Goal: Information Seeking & Learning: Find specific fact

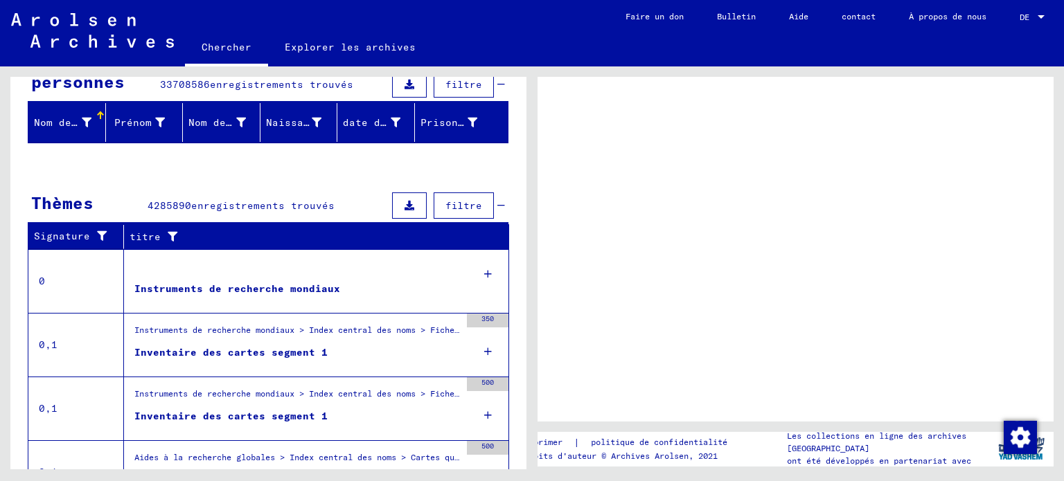
scroll to position [152, 0]
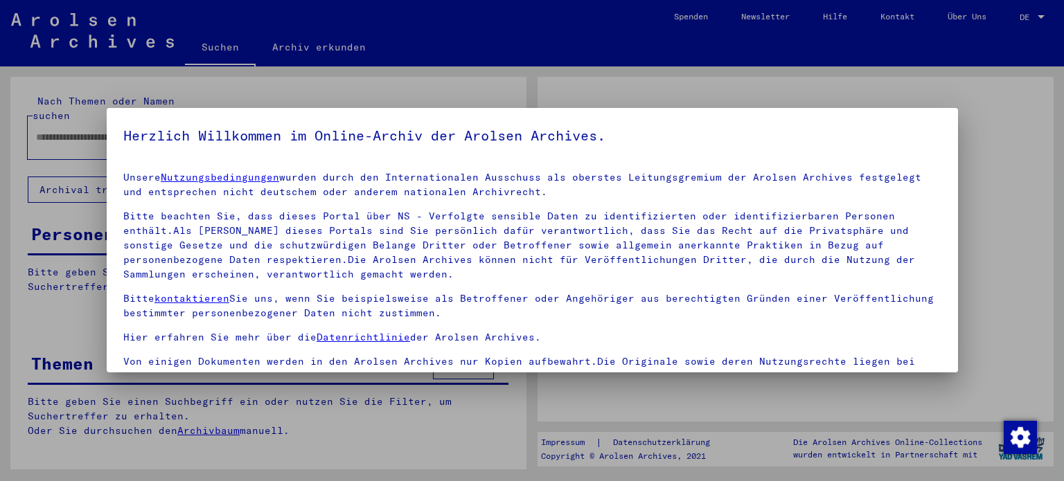
type input "*******"
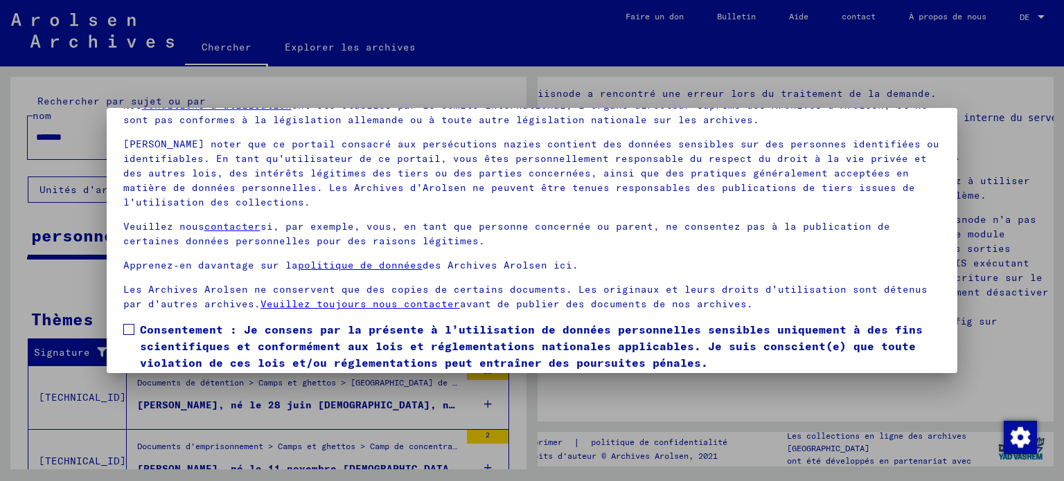
scroll to position [117, 0]
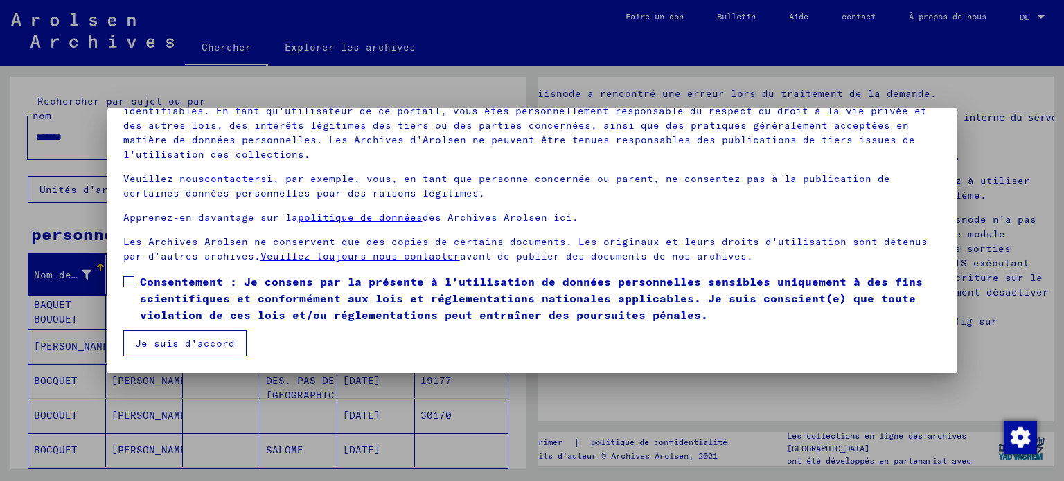
click at [133, 278] on span at bounding box center [128, 281] width 11 height 11
click at [183, 339] on font "Je suis d'accord" at bounding box center [185, 343] width 100 height 12
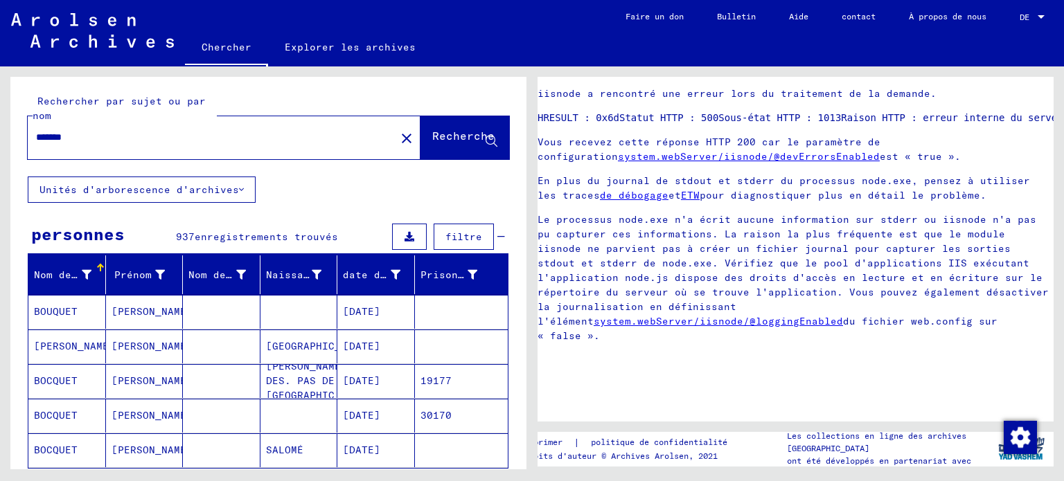
scroll to position [139, 0]
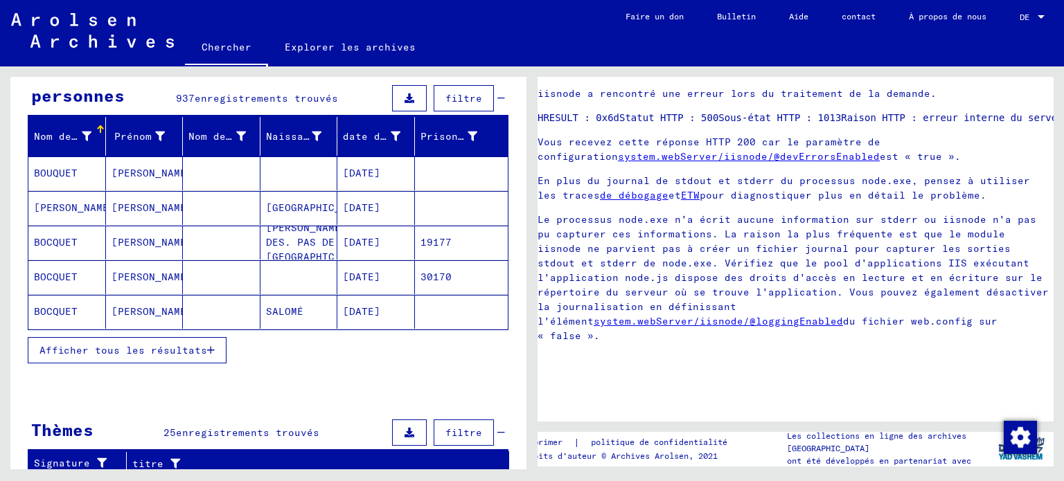
click at [53, 313] on font "BOCQUET" at bounding box center [56, 311] width 44 height 12
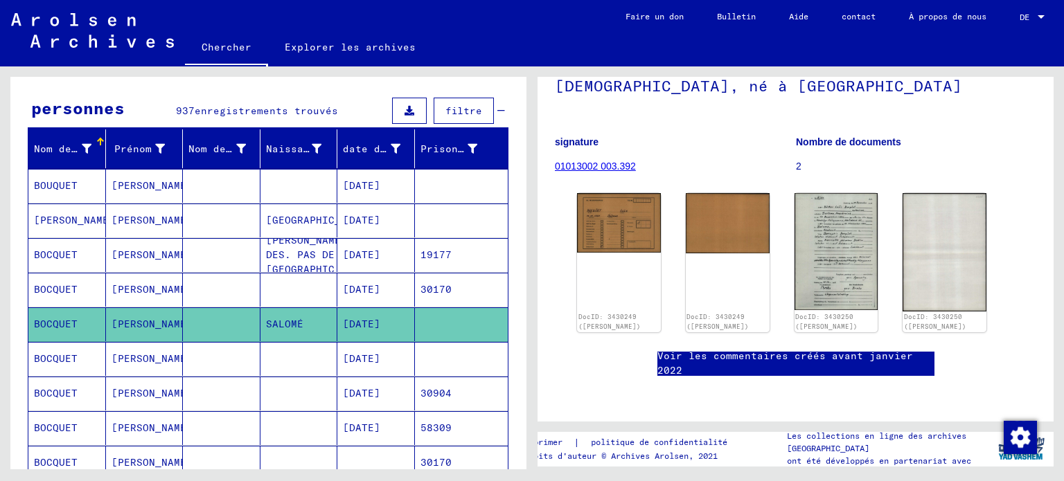
scroll to position [208, 0]
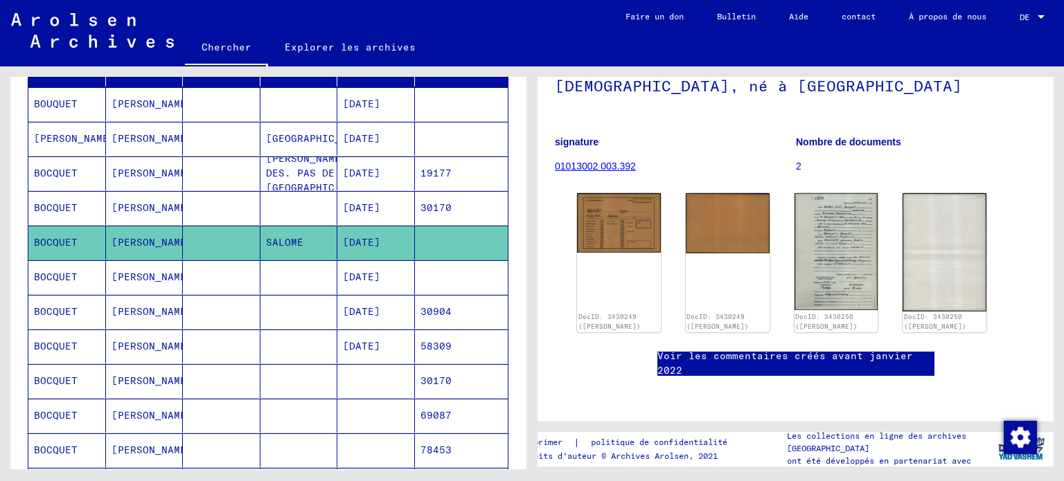
click at [322, 300] on mat-cell at bounding box center [299, 312] width 78 height 34
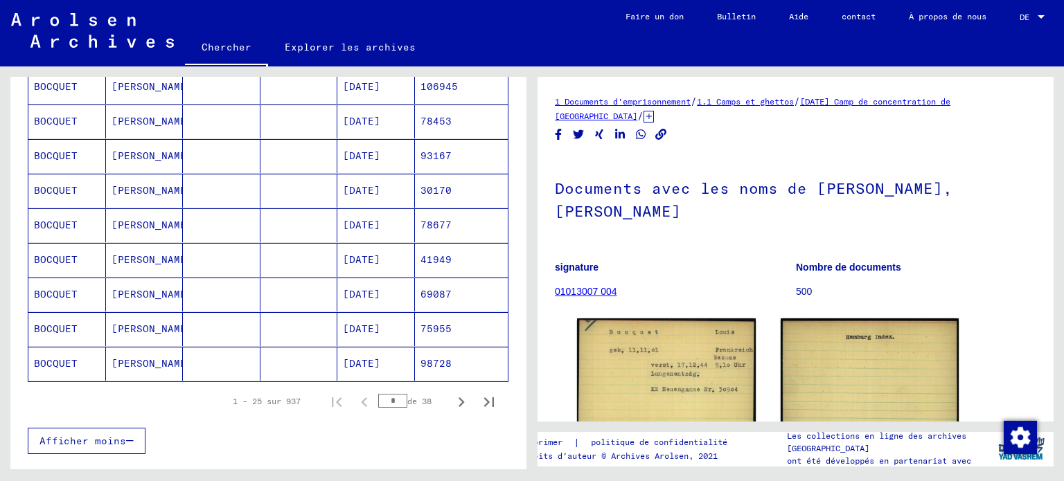
scroll to position [831, 0]
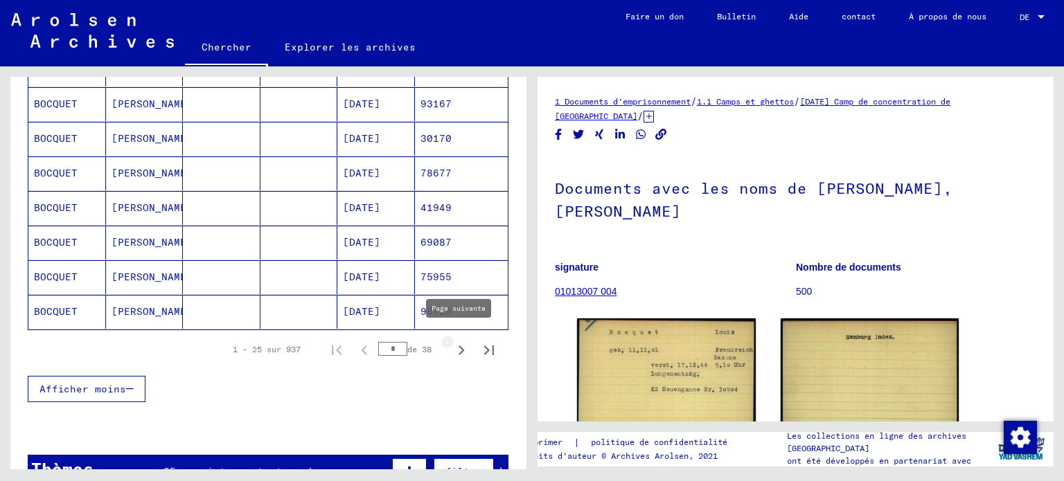
click at [452, 346] on icon "Page suivante" at bounding box center [461, 350] width 19 height 19
type input "*"
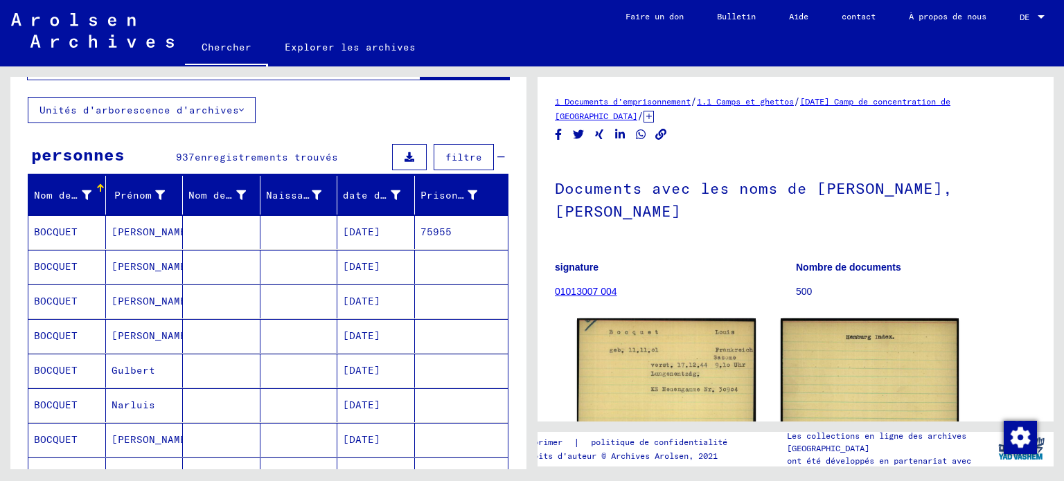
scroll to position [0, 0]
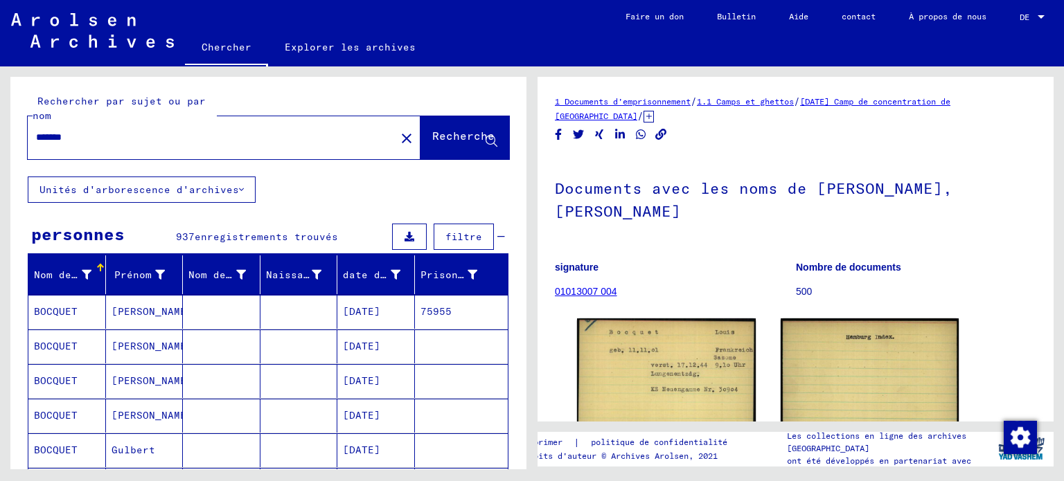
click at [152, 135] on input "*******" at bounding box center [211, 137] width 351 height 15
click at [445, 135] on font "Recherche" at bounding box center [463, 136] width 62 height 14
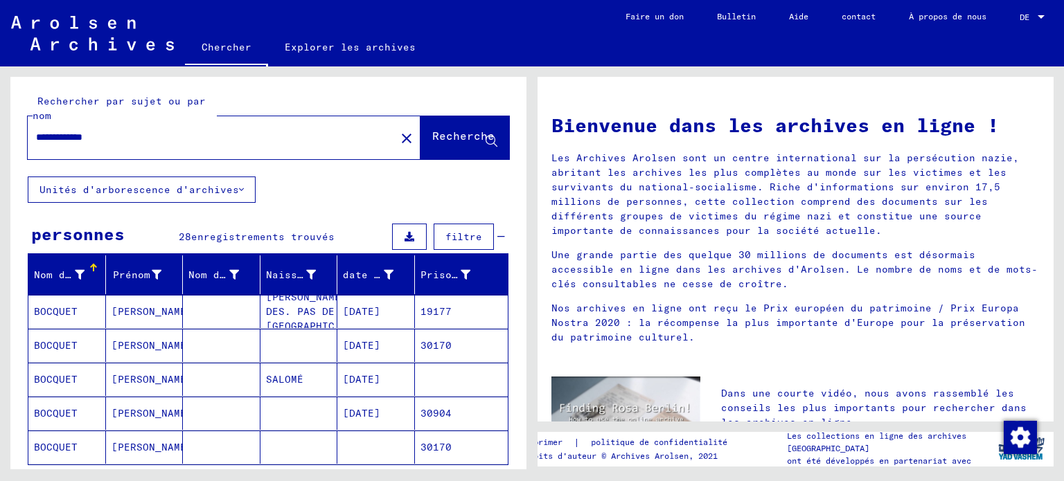
click at [193, 141] on input "**********" at bounding box center [207, 137] width 343 height 15
type input "**********"
click at [432, 137] on font "Recherche" at bounding box center [463, 136] width 62 height 14
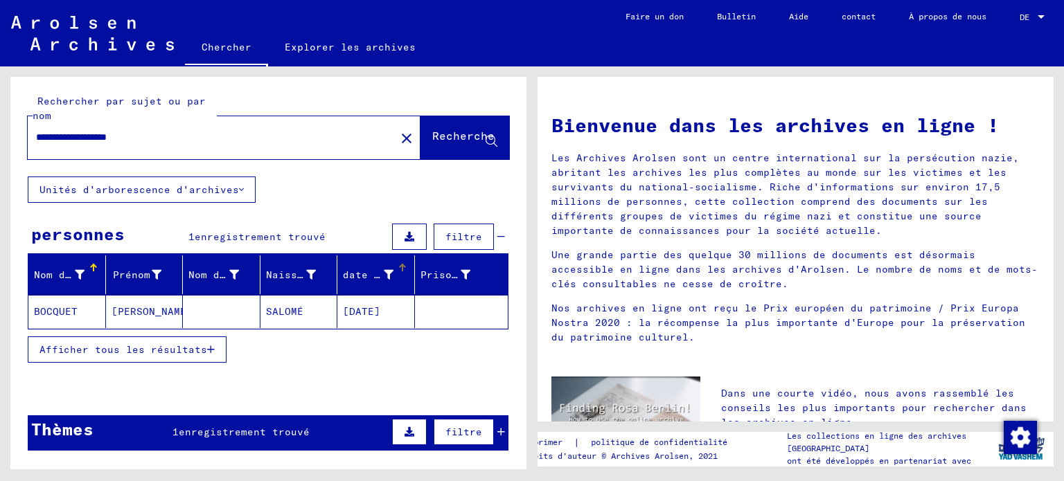
scroll to position [69, 0]
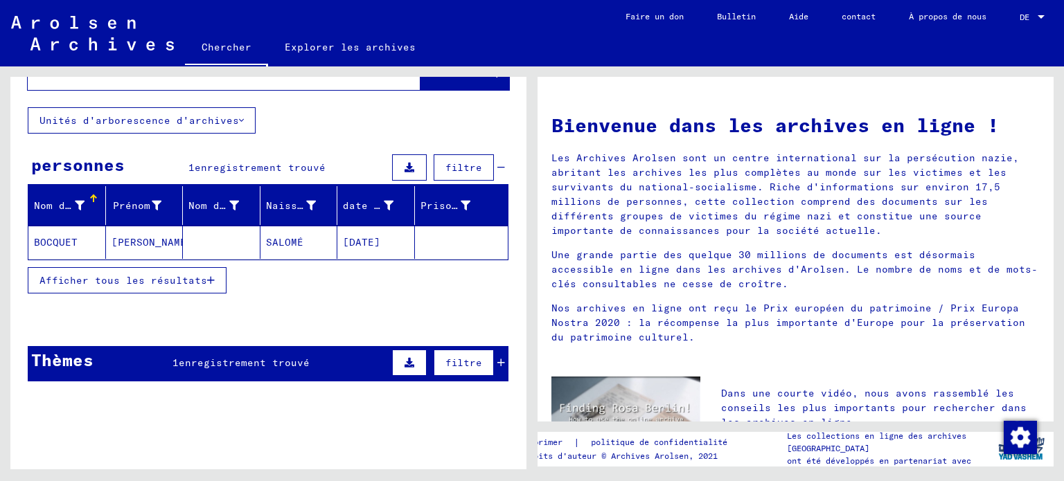
click at [344, 238] on font "[DATE]" at bounding box center [361, 242] width 37 height 12
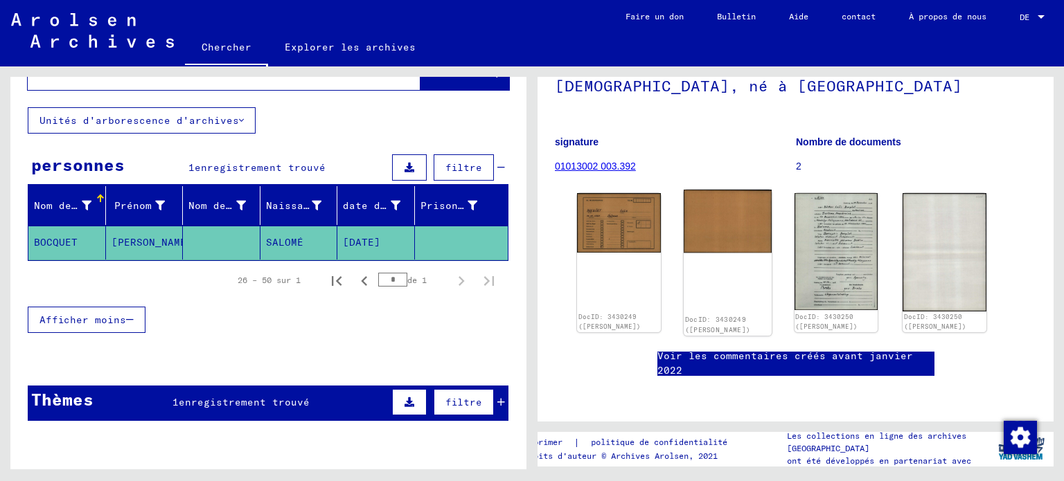
scroll to position [208, 0]
click at [361, 280] on icon "Page précédente" at bounding box center [364, 281] width 6 height 10
type input "*"
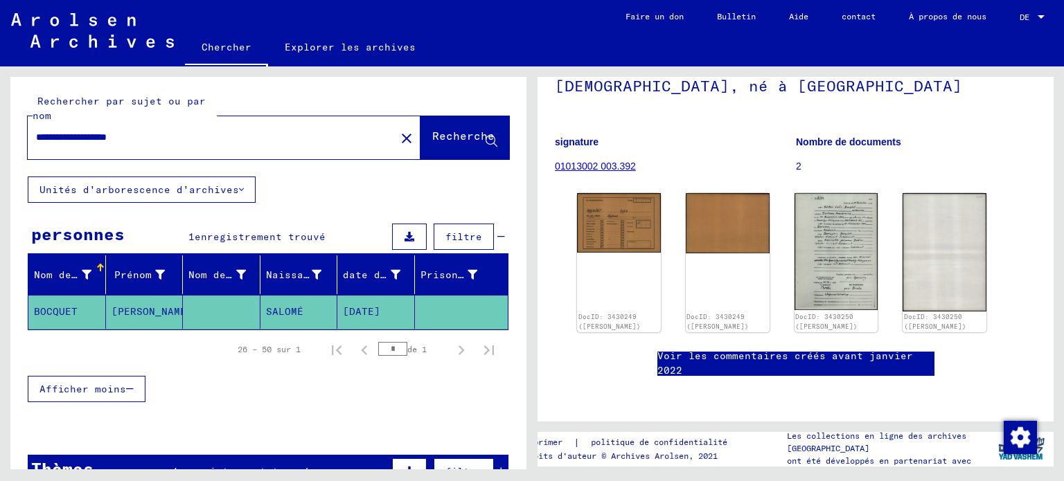
scroll to position [0, 0]
click at [54, 307] on font "BOCQUET" at bounding box center [56, 311] width 44 height 12
click at [432, 135] on font "Recherche" at bounding box center [463, 136] width 62 height 14
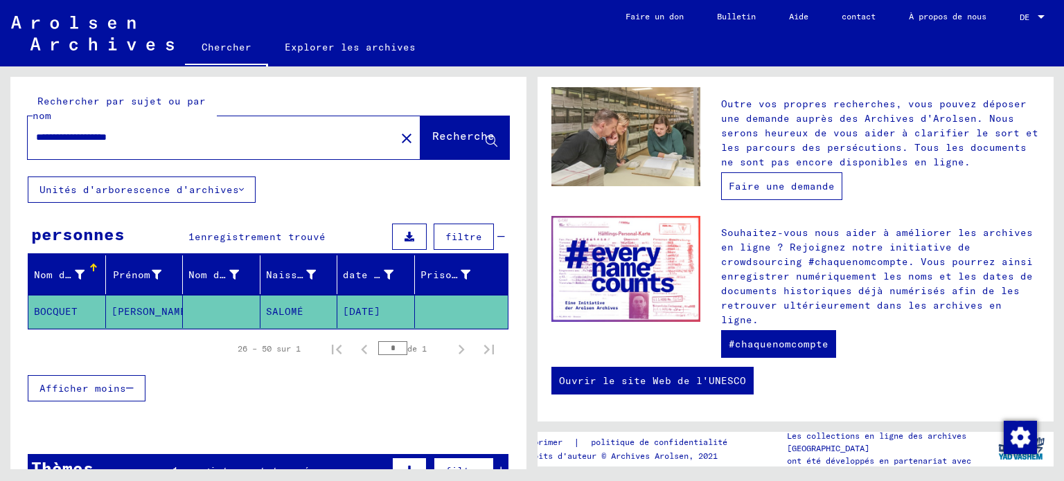
scroll to position [467, 0]
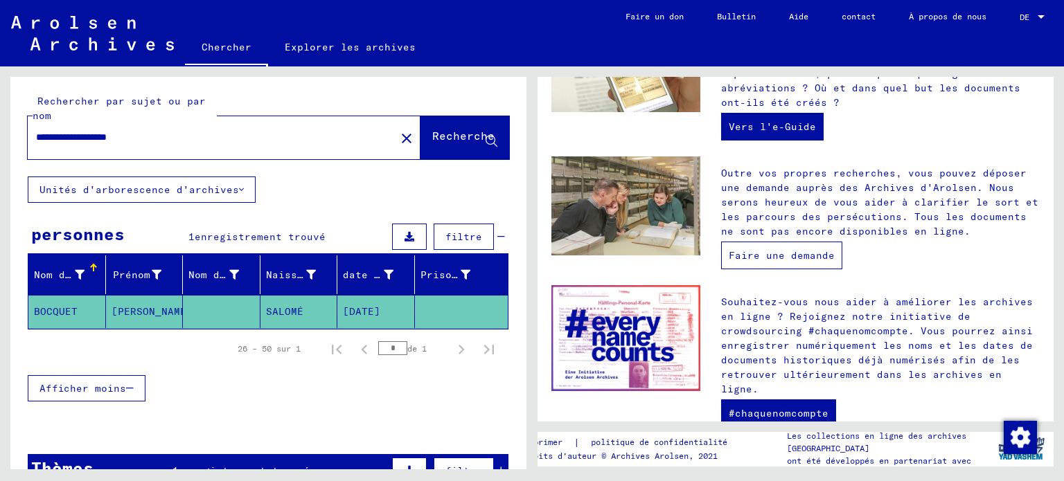
click at [779, 254] on font "Faire une demande" at bounding box center [782, 255] width 106 height 12
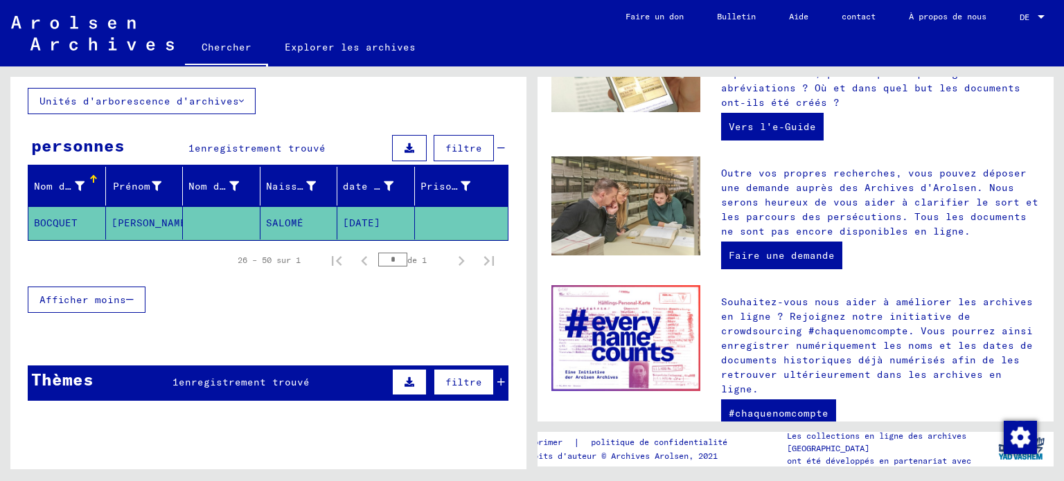
scroll to position [66, 0]
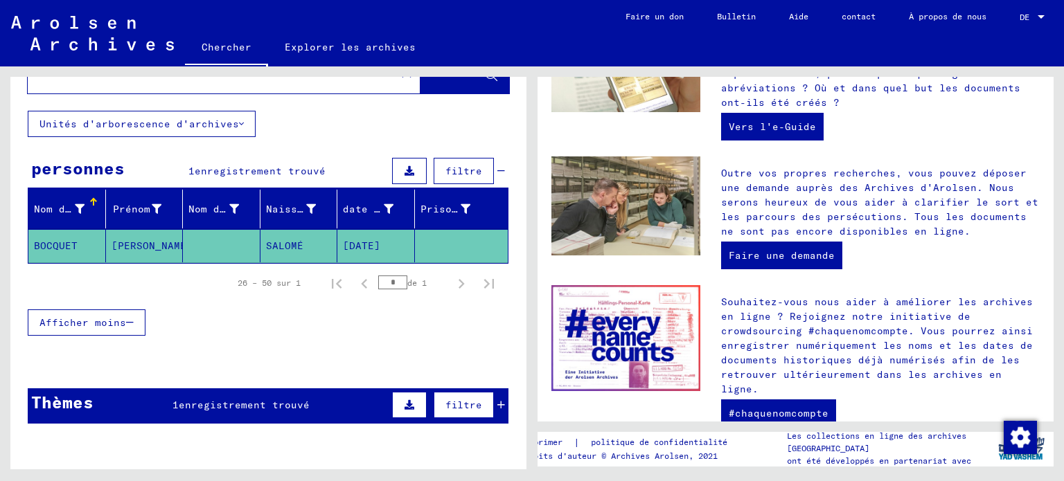
click at [60, 243] on font "BOCQUET" at bounding box center [56, 246] width 44 height 12
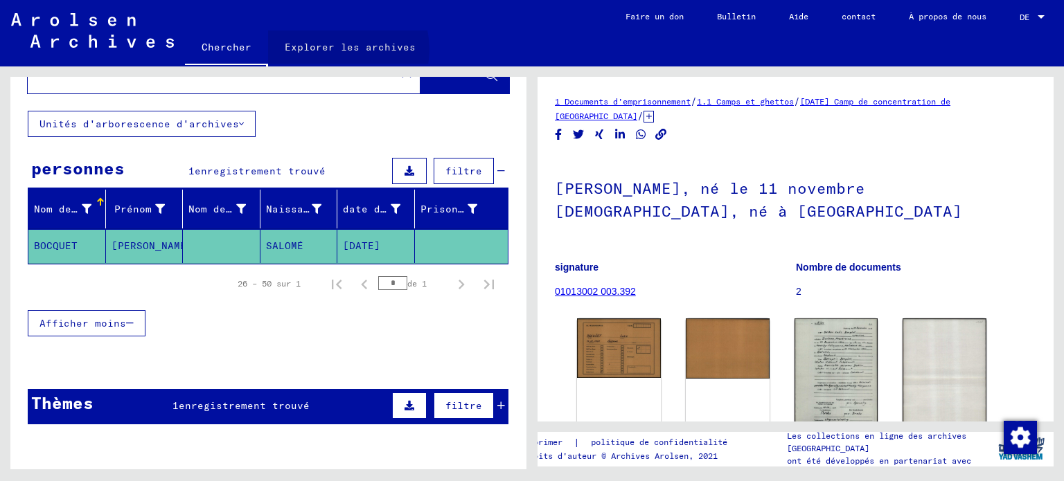
click at [342, 48] on font "Explorer les archives" at bounding box center [350, 47] width 131 height 12
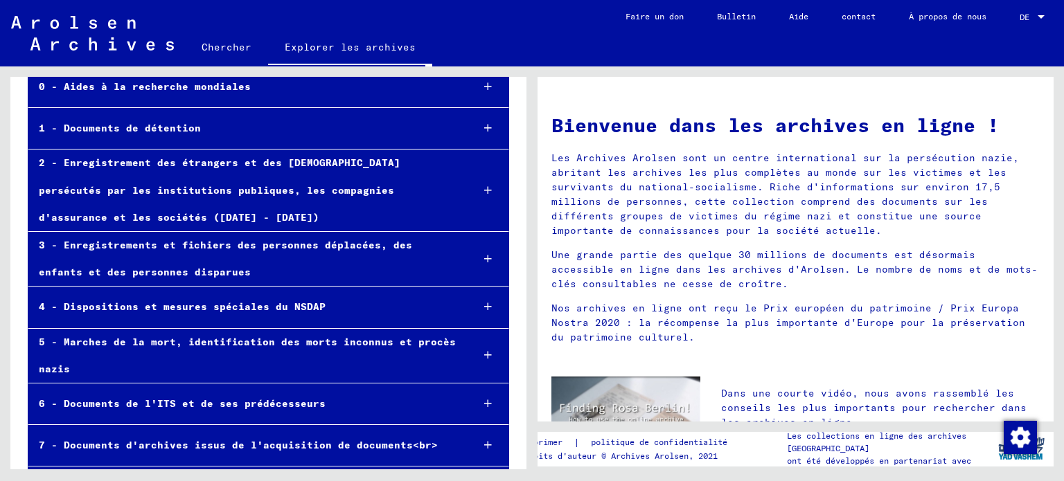
scroll to position [139, 0]
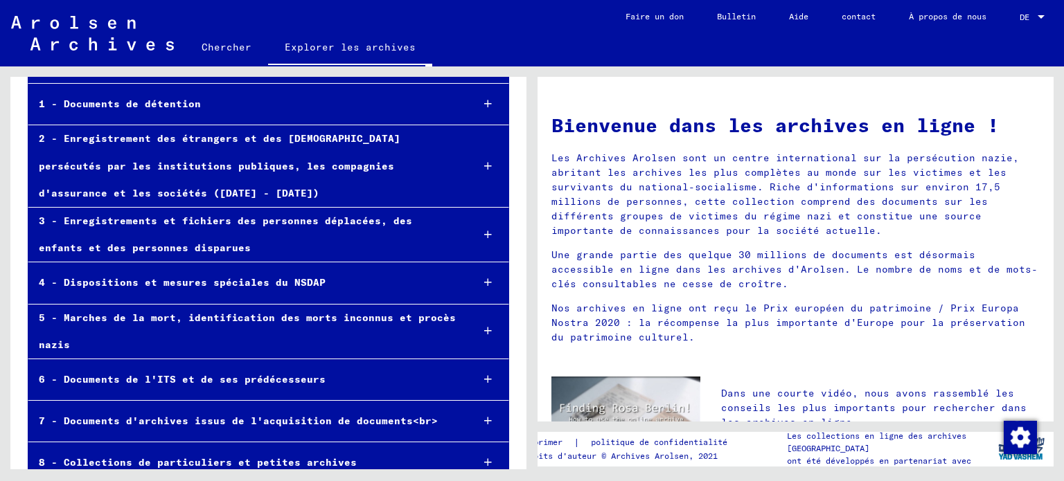
click at [182, 281] on font "4 - Dispositions et mesures spéciales du NSDAP" at bounding box center [182, 282] width 287 height 12
